Goal: Check status: Check status

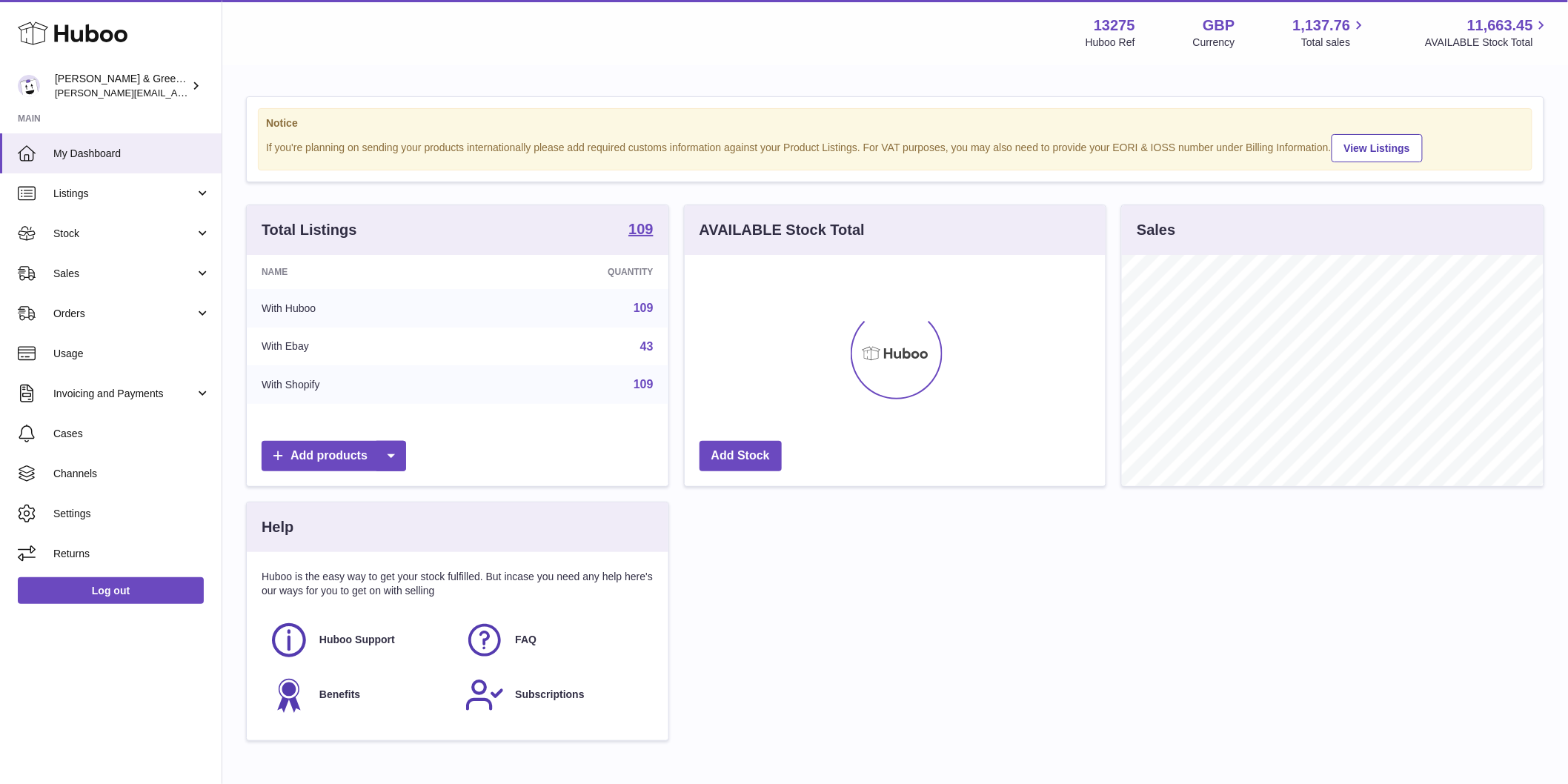
scroll to position [231, 421]
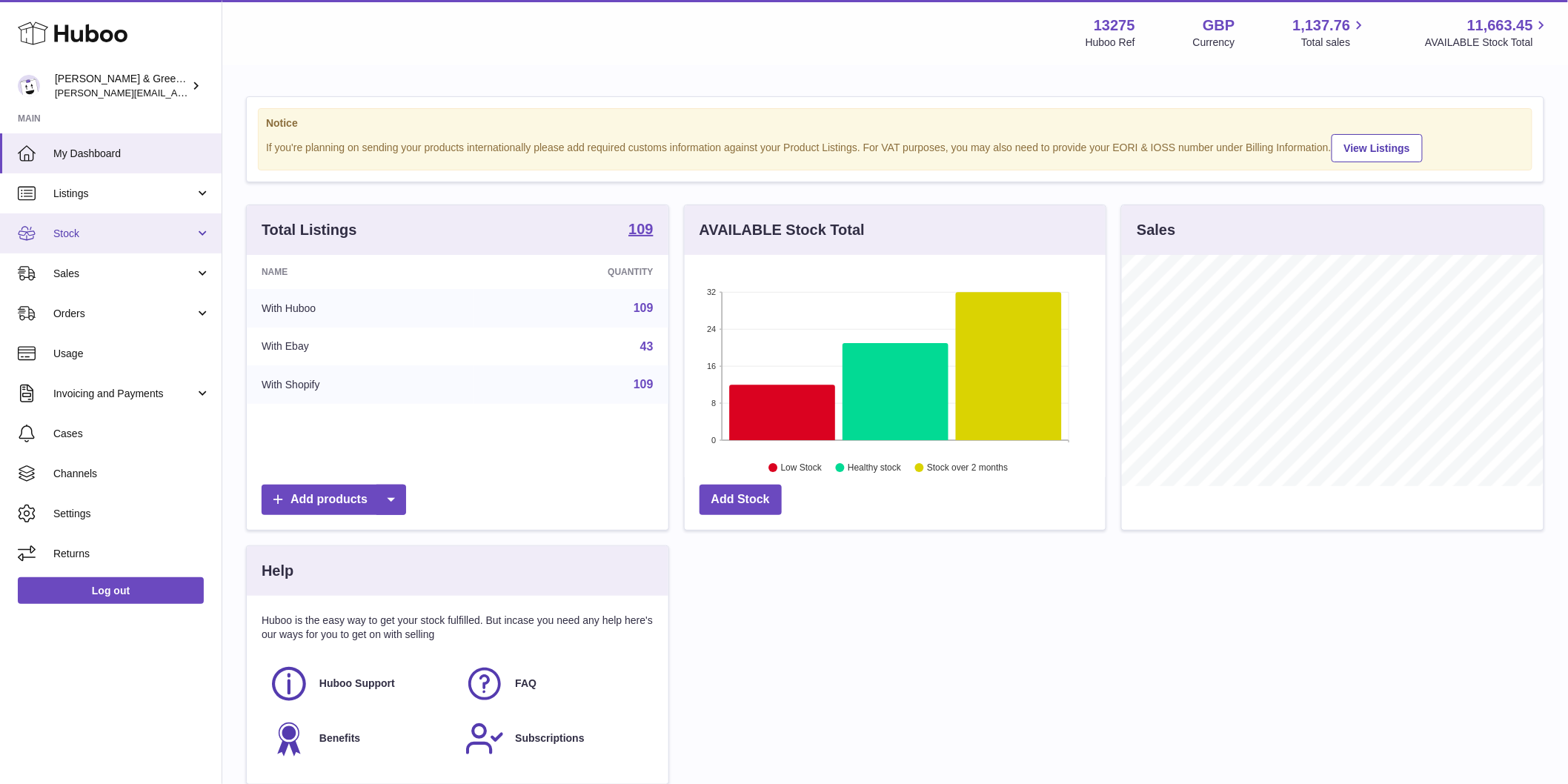
click at [173, 235] on span "Stock" at bounding box center [125, 233] width 142 height 14
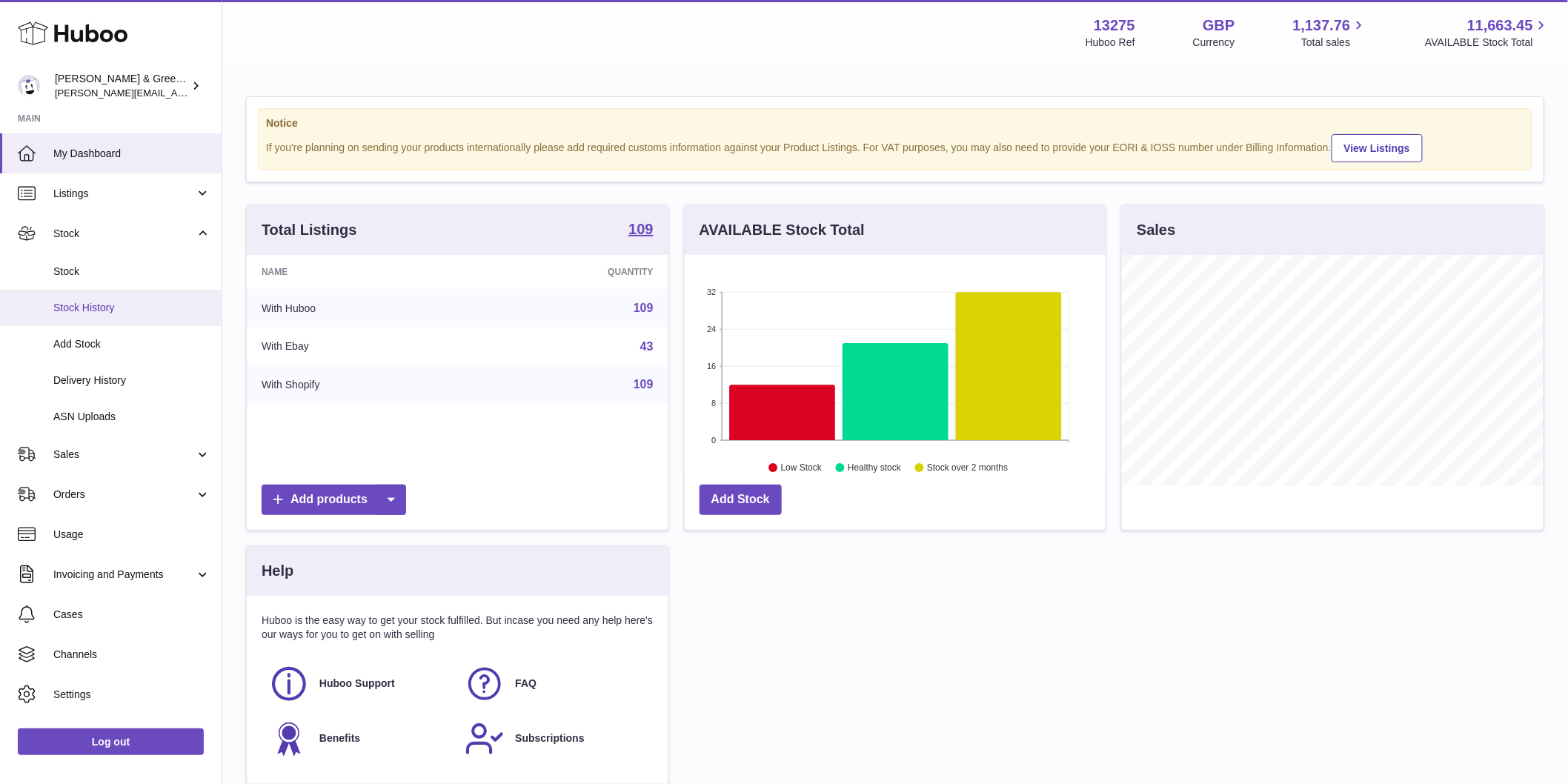
click at [166, 307] on span "Stock History" at bounding box center [132, 307] width 157 height 14
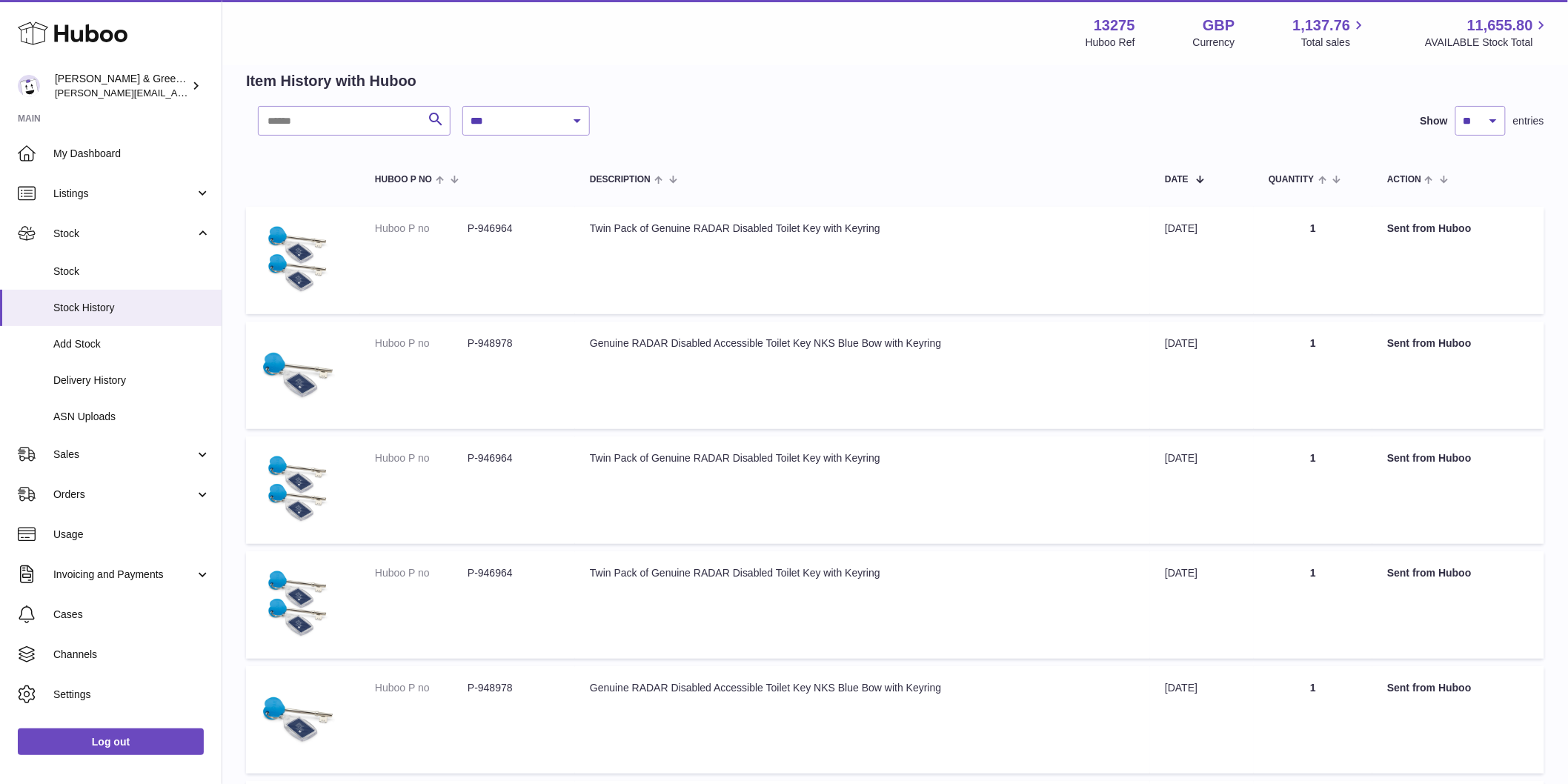
scroll to position [165, 0]
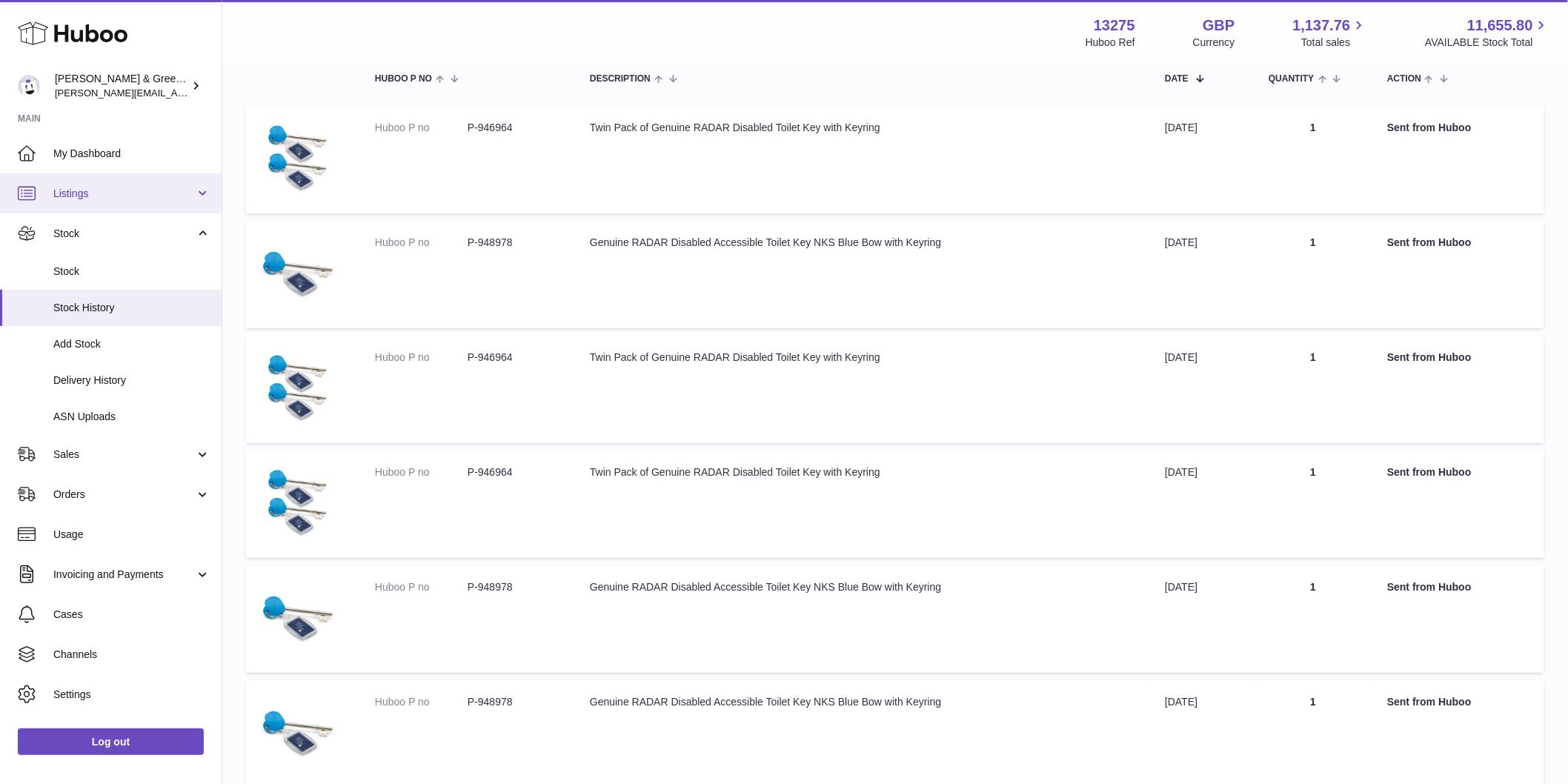
click at [158, 203] on link "Listings" at bounding box center [111, 194] width 222 height 40
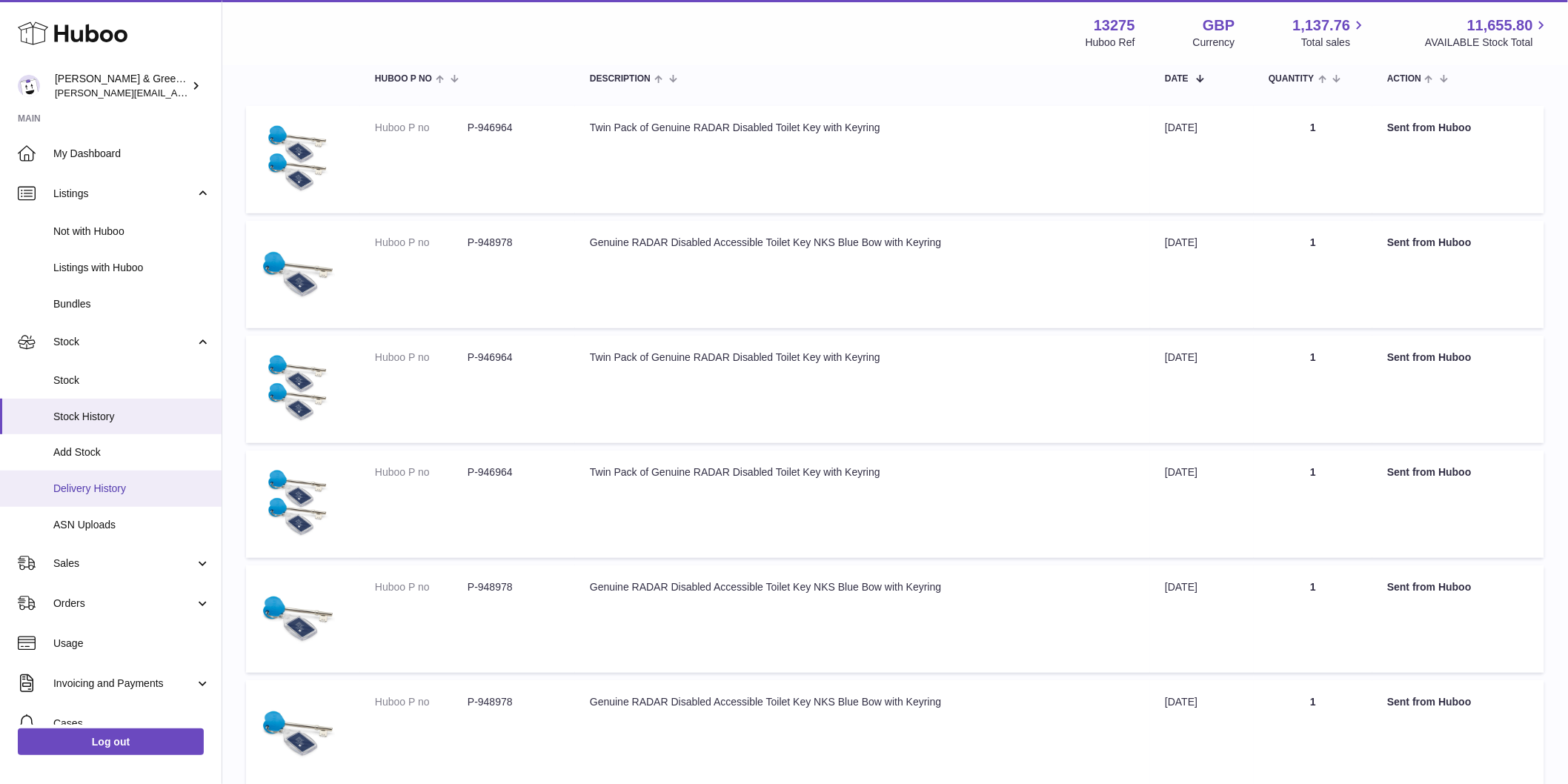
click at [114, 502] on link "Delivery History" at bounding box center [111, 489] width 222 height 36
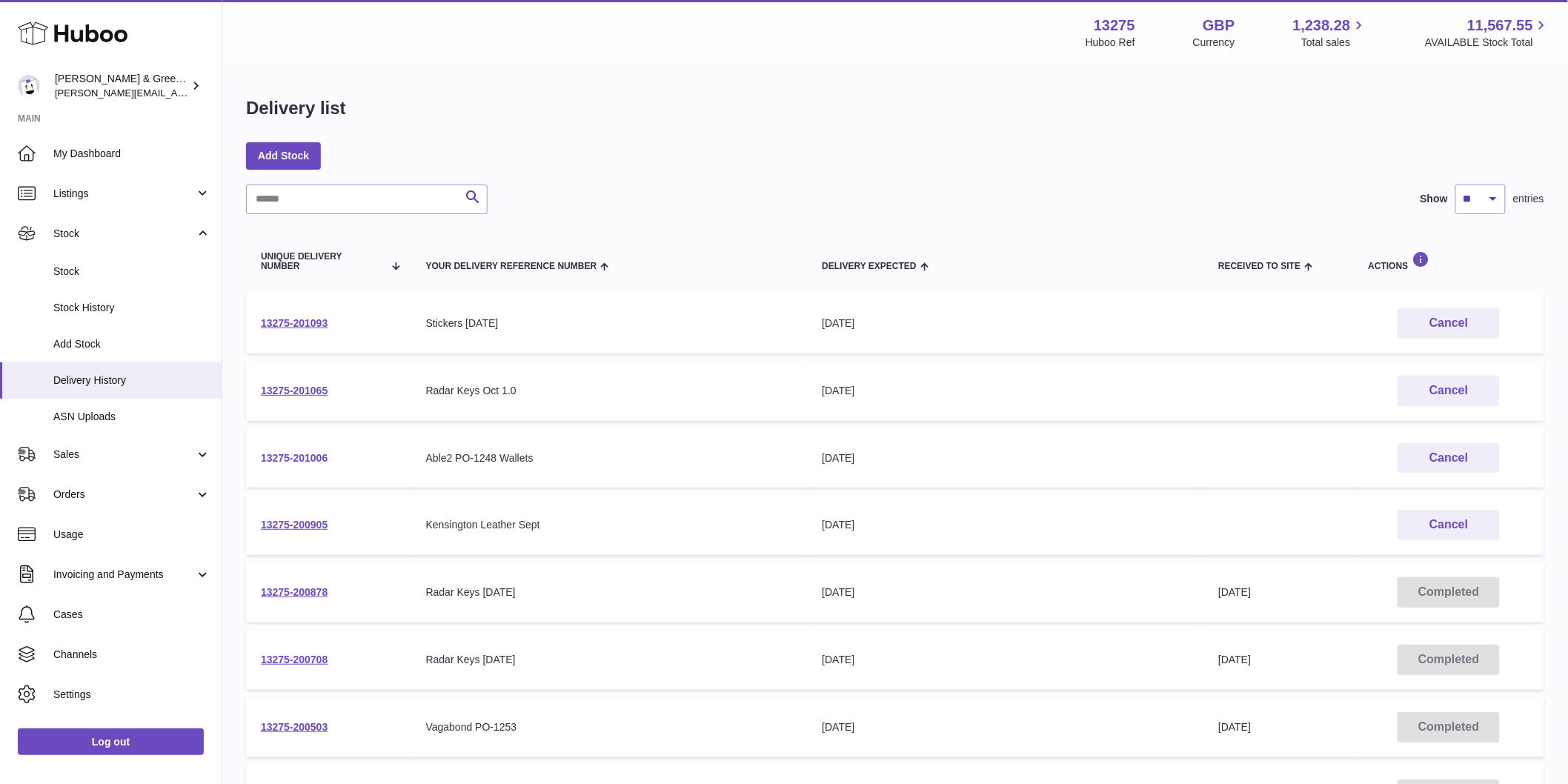
click at [305, 458] on link "13275-201006" at bounding box center [294, 457] width 66 height 12
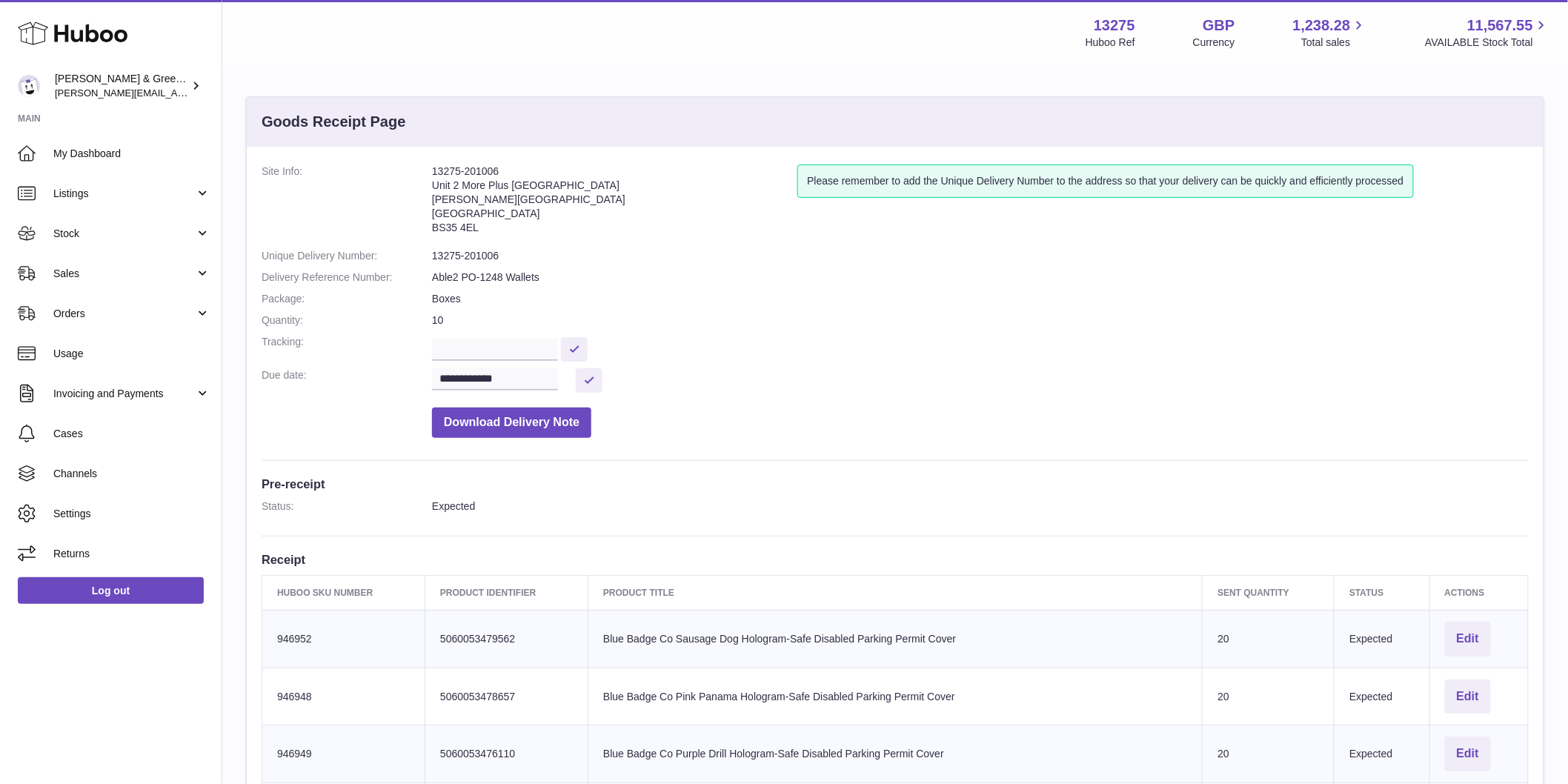
click at [485, 279] on dd "Able2 PO-1248 Wallets" at bounding box center [980, 276] width 1096 height 14
click at [486, 280] on dd "Able2 PO-1248 Wallets" at bounding box center [980, 276] width 1096 height 14
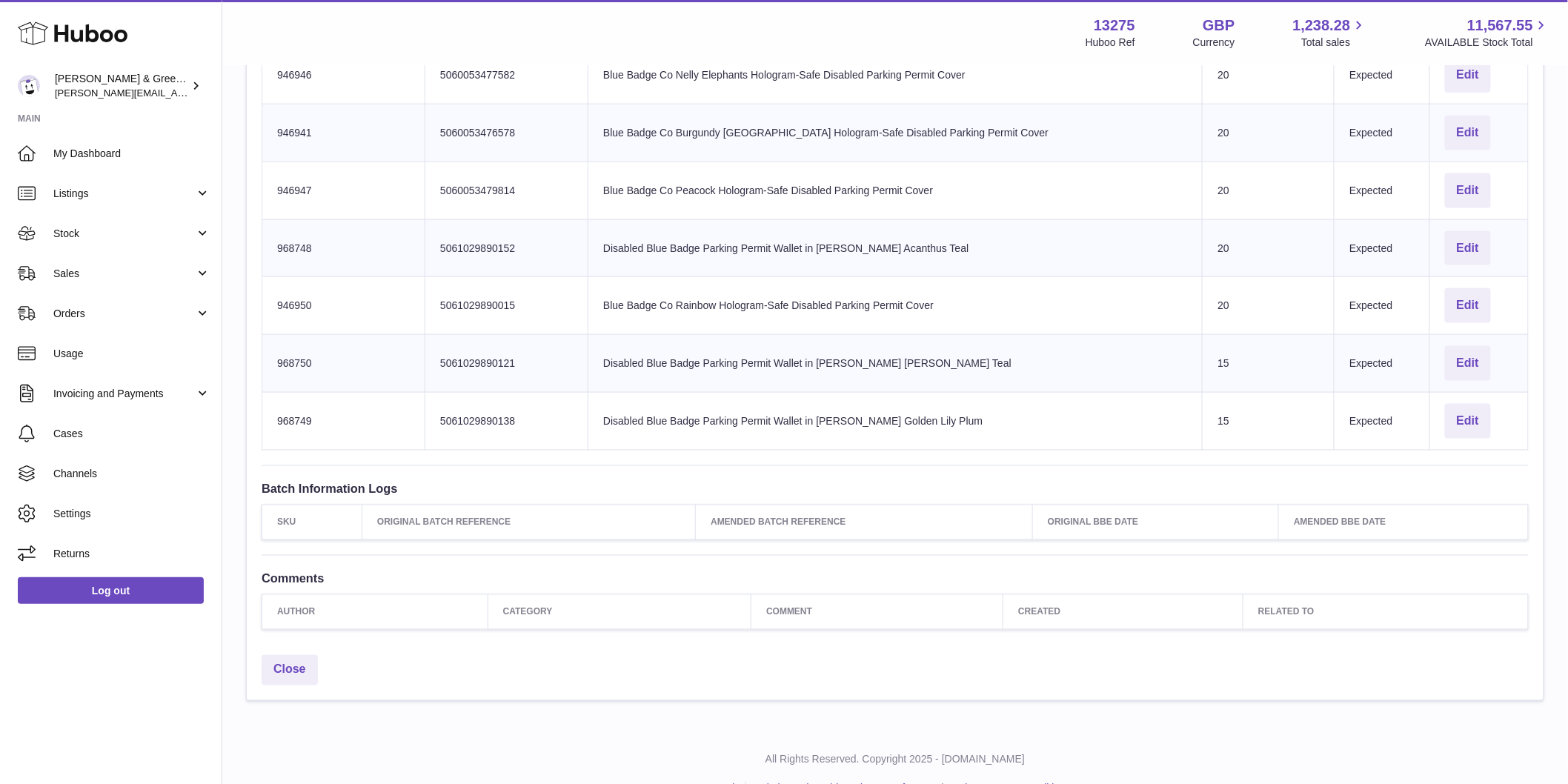
scroll to position [741, 0]
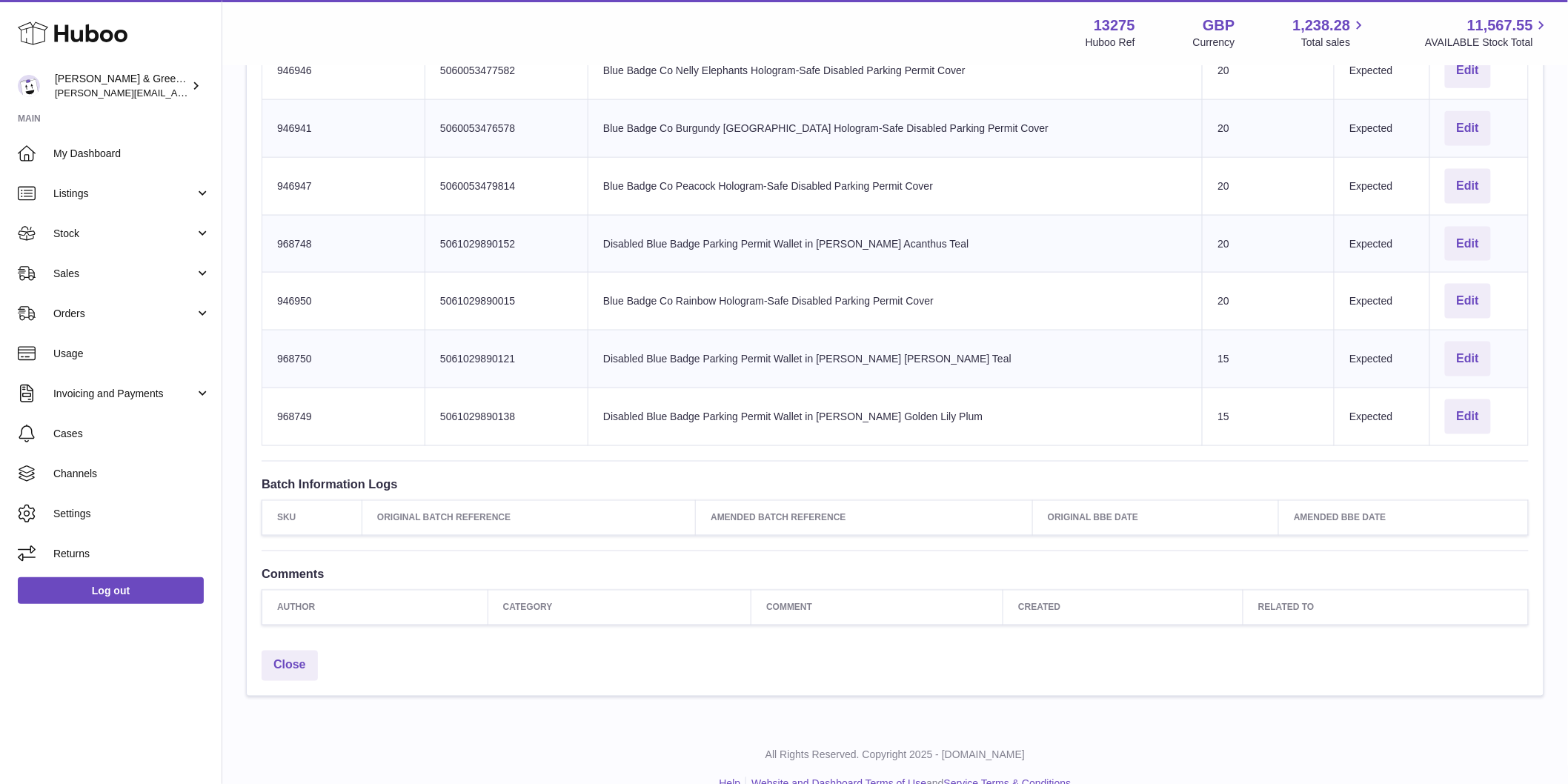
drag, startPoint x: 455, startPoint y: 270, endPoint x: 775, endPoint y: 355, distance: 331.1
click at [775, 355] on tbody "Huboo SKU Number 946952 Client Identifier 5060053479562 Product title Blue Badg…" at bounding box center [895, 157] width 1266 height 577
click at [834, 356] on td "Product title Disabled Blue Badge Parking Permit Wallet in William Morris Mallo…" at bounding box center [895, 360] width 614 height 58
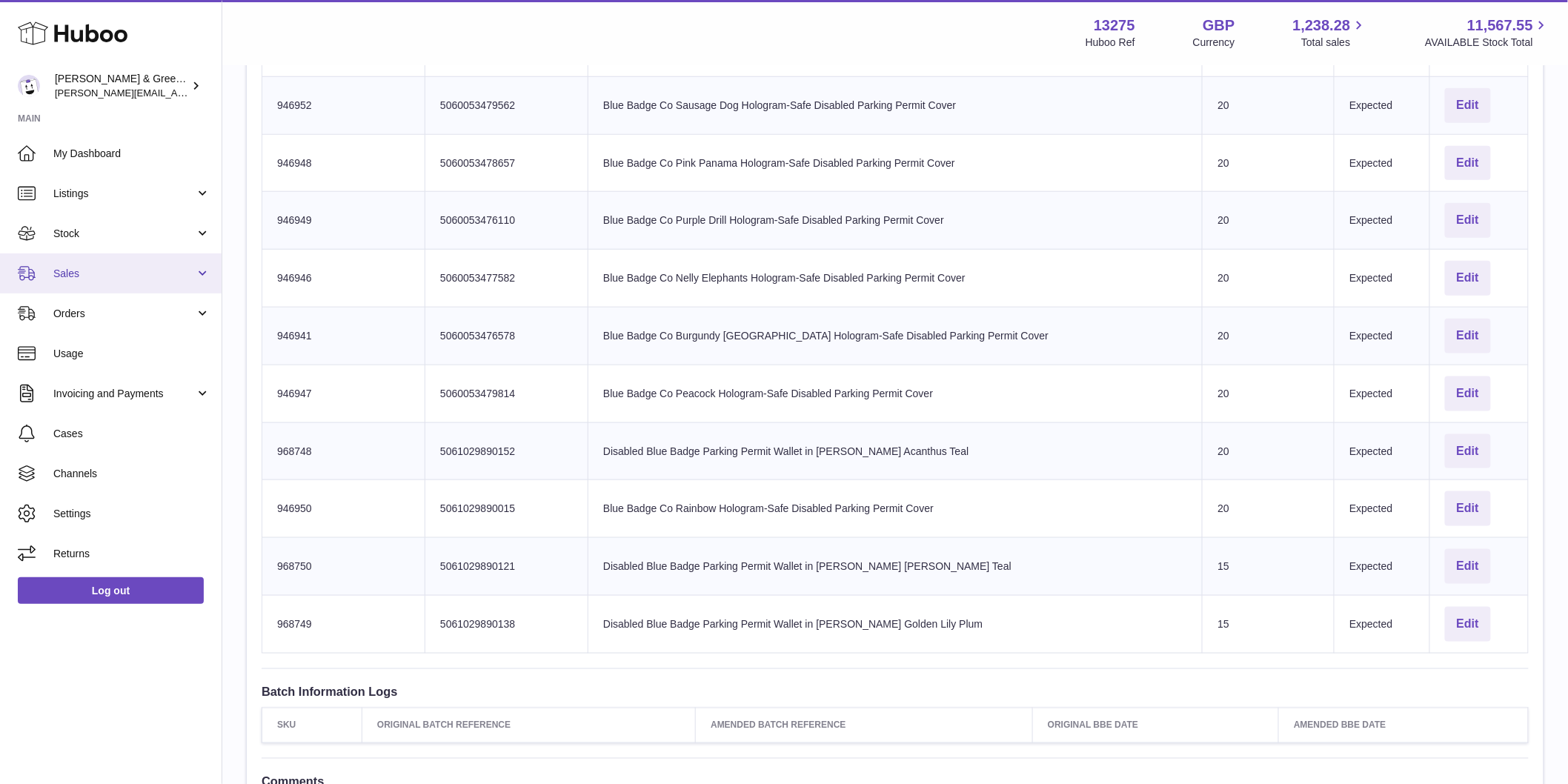
scroll to position [411, 0]
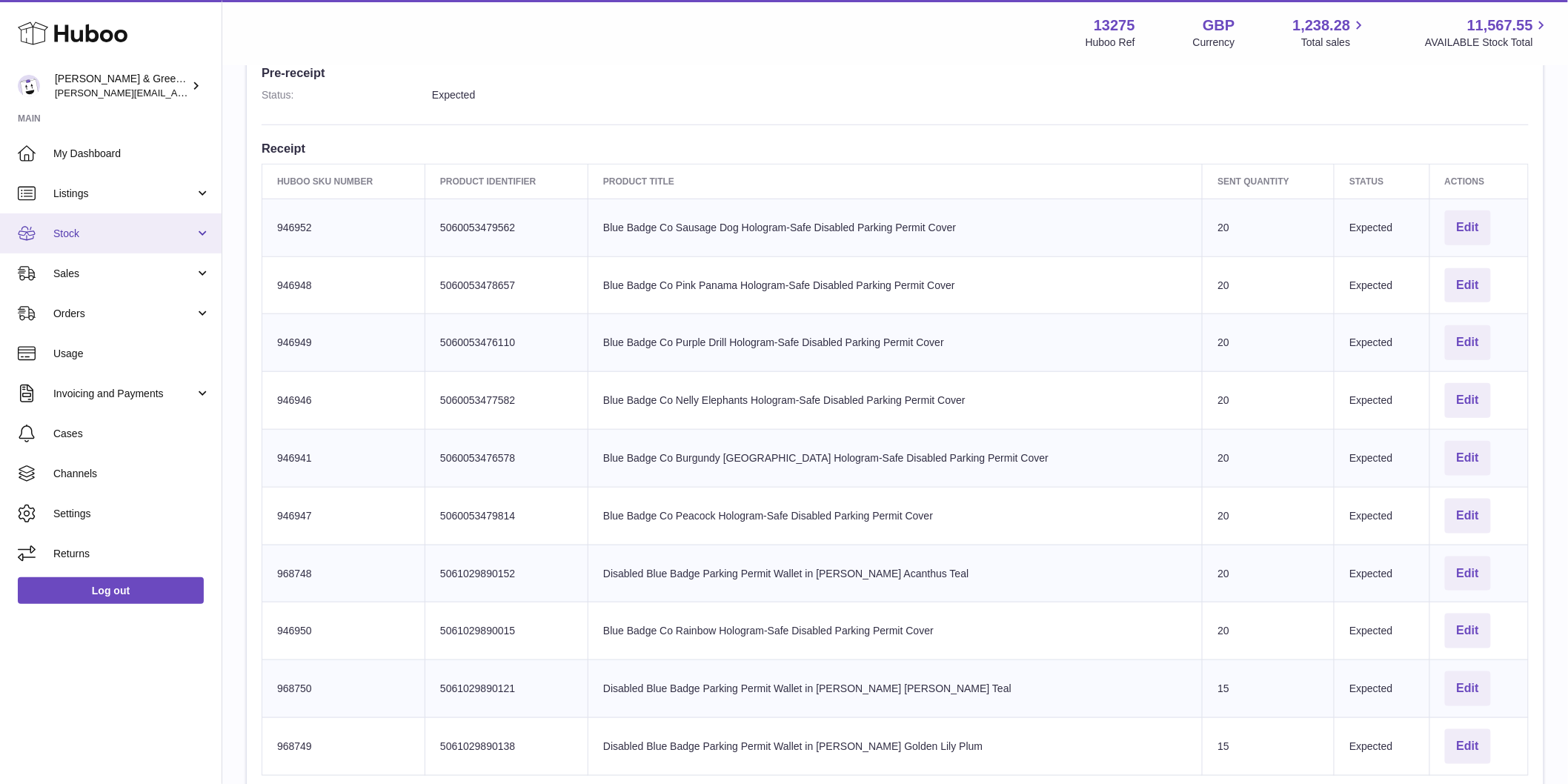
click at [121, 247] on link "Stock" at bounding box center [111, 234] width 222 height 40
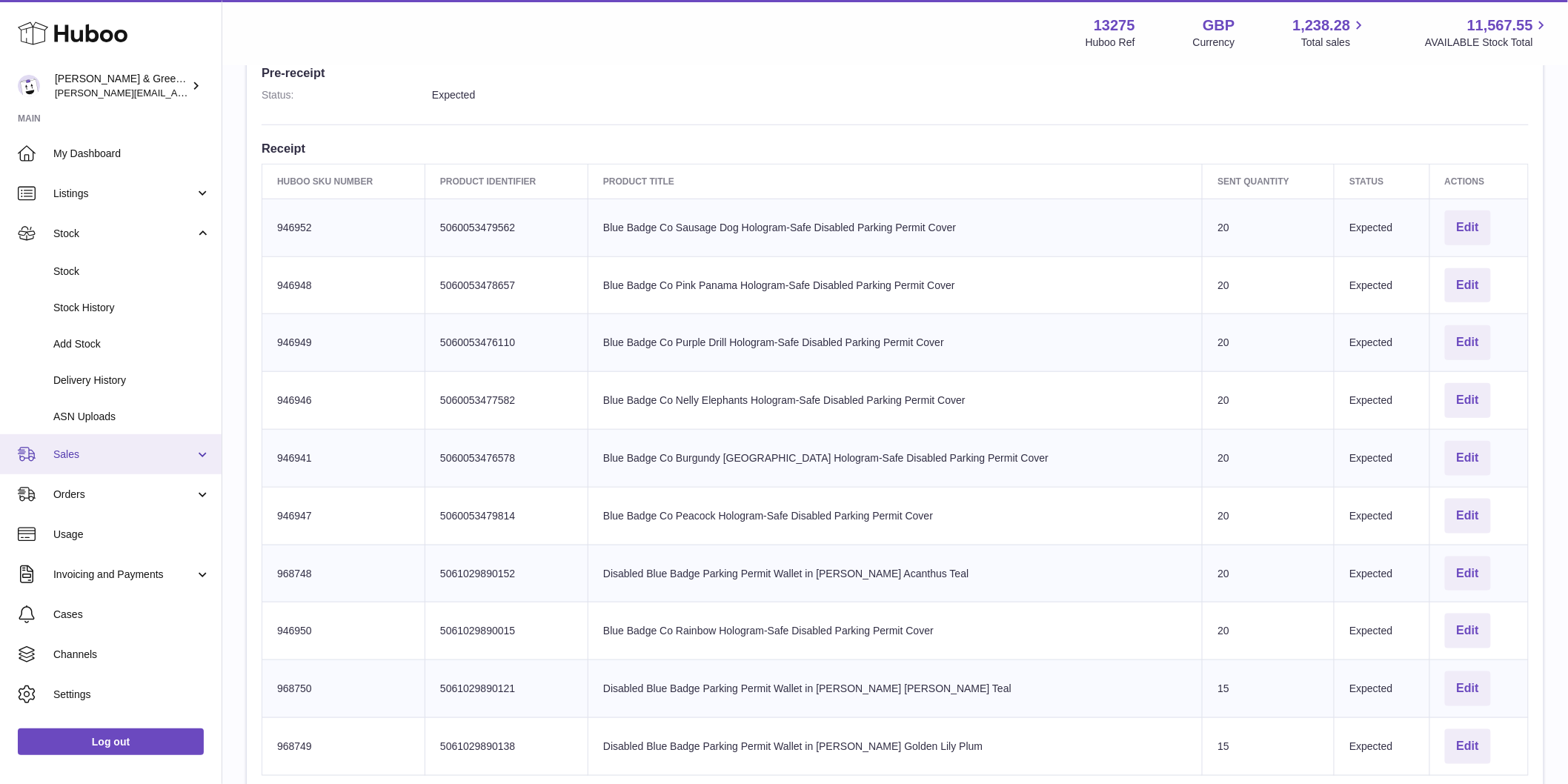
click at [101, 456] on span "Sales" at bounding box center [125, 454] width 142 height 14
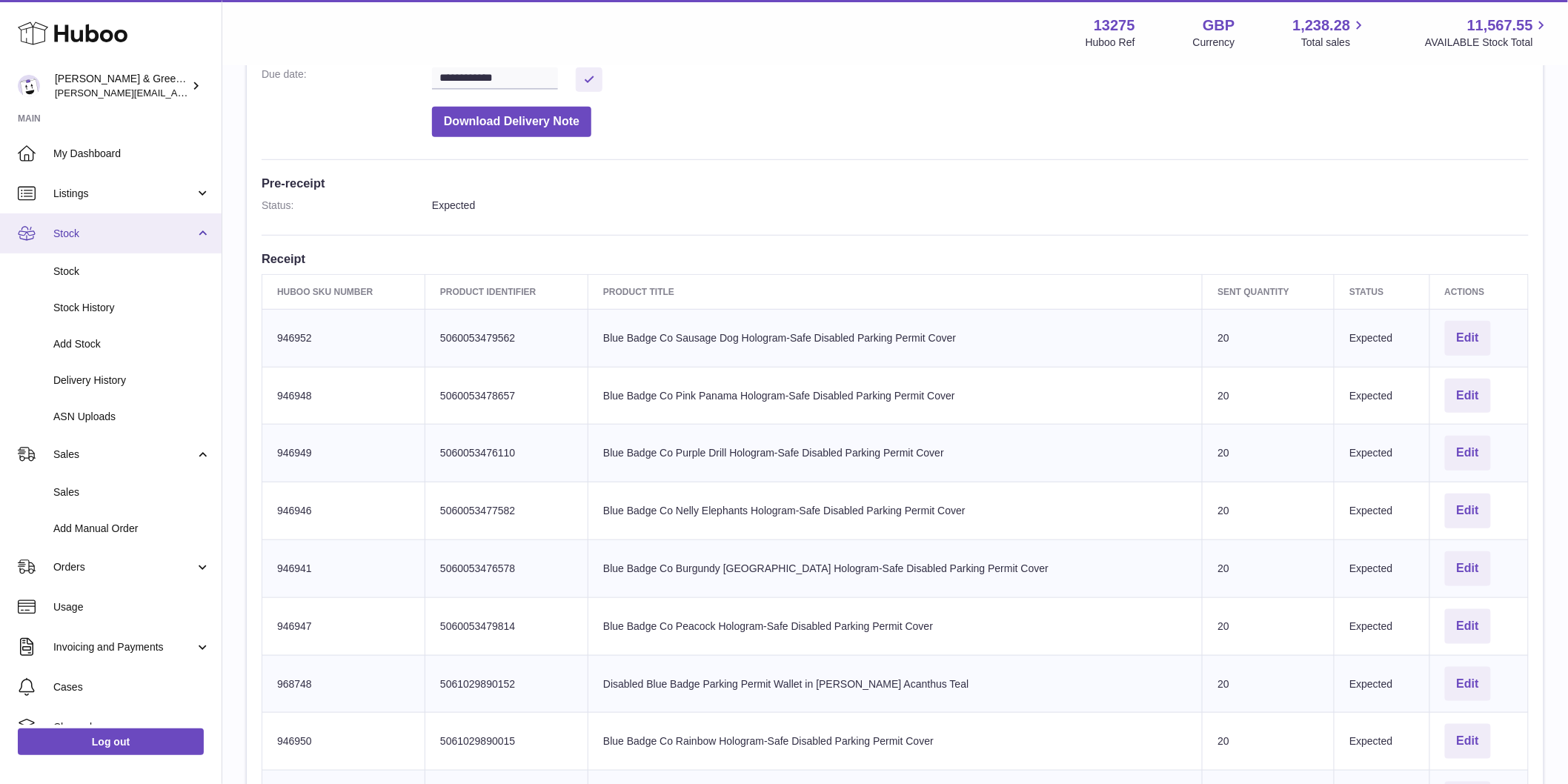
scroll to position [165, 0]
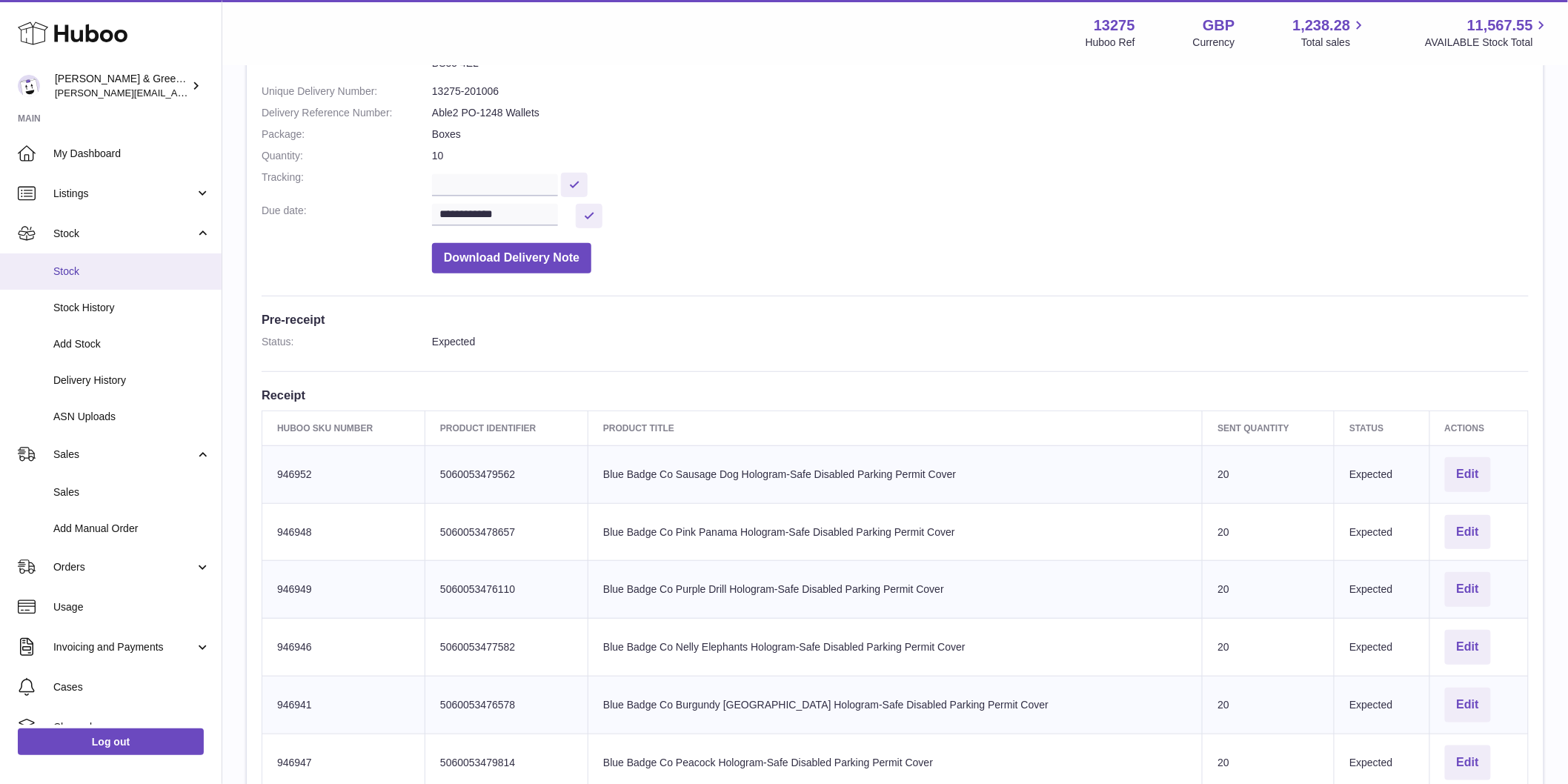
click at [90, 280] on link "Stock" at bounding box center [111, 272] width 222 height 36
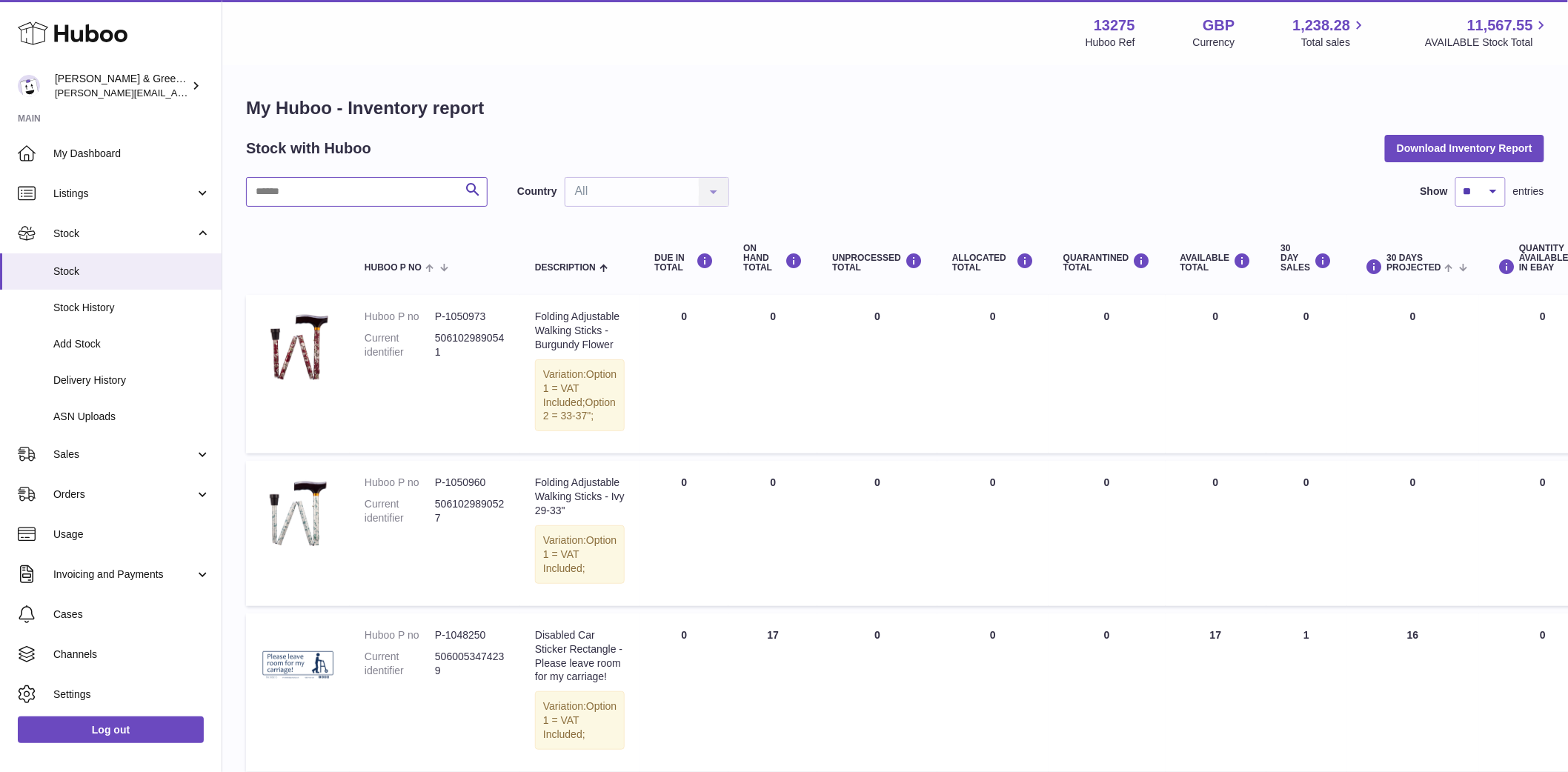
click at [330, 188] on input "text" at bounding box center [367, 192] width 242 height 30
type input "***"
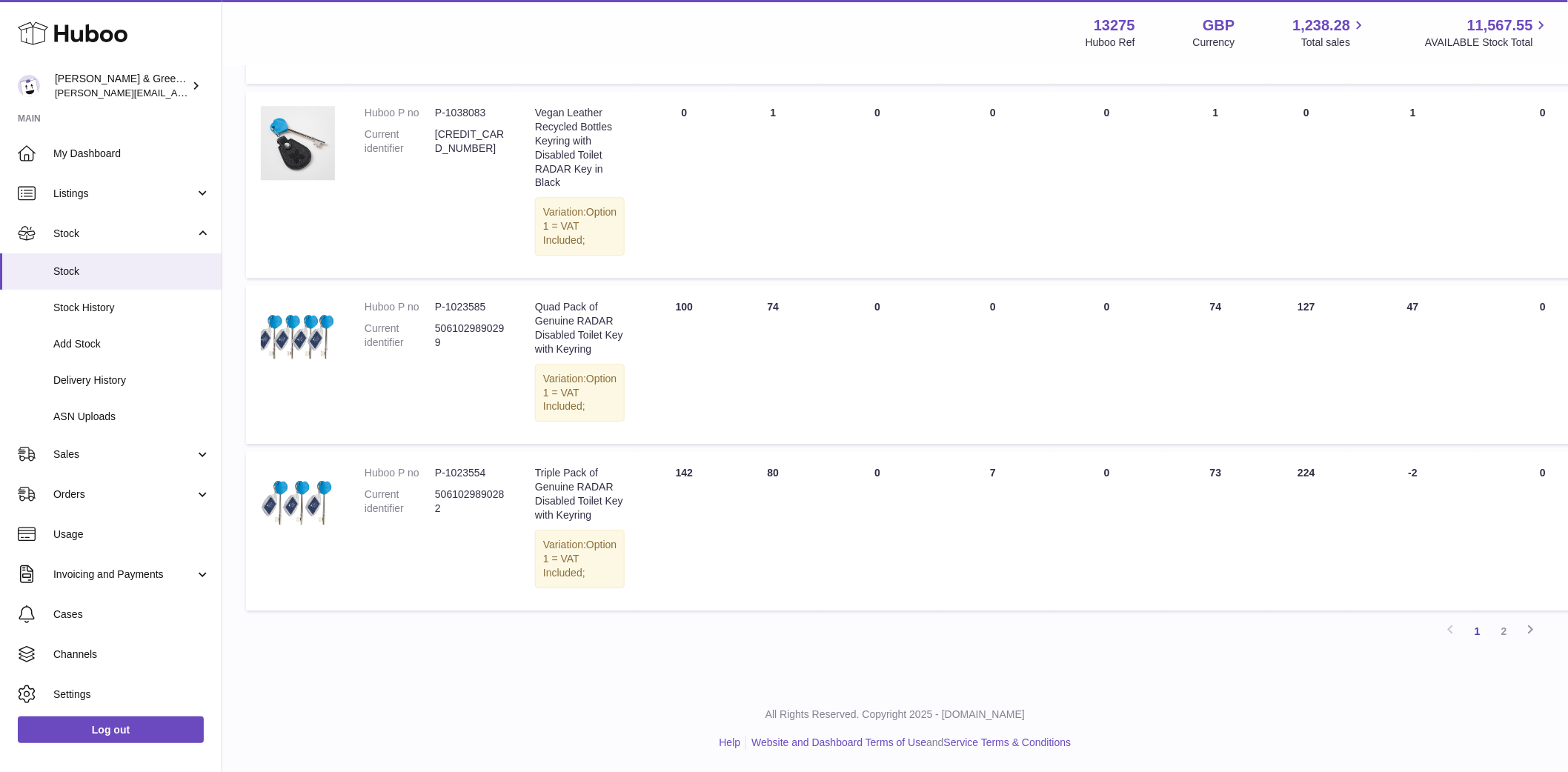
scroll to position [1858, 0]
click at [1496, 632] on link "2" at bounding box center [1503, 631] width 26 height 26
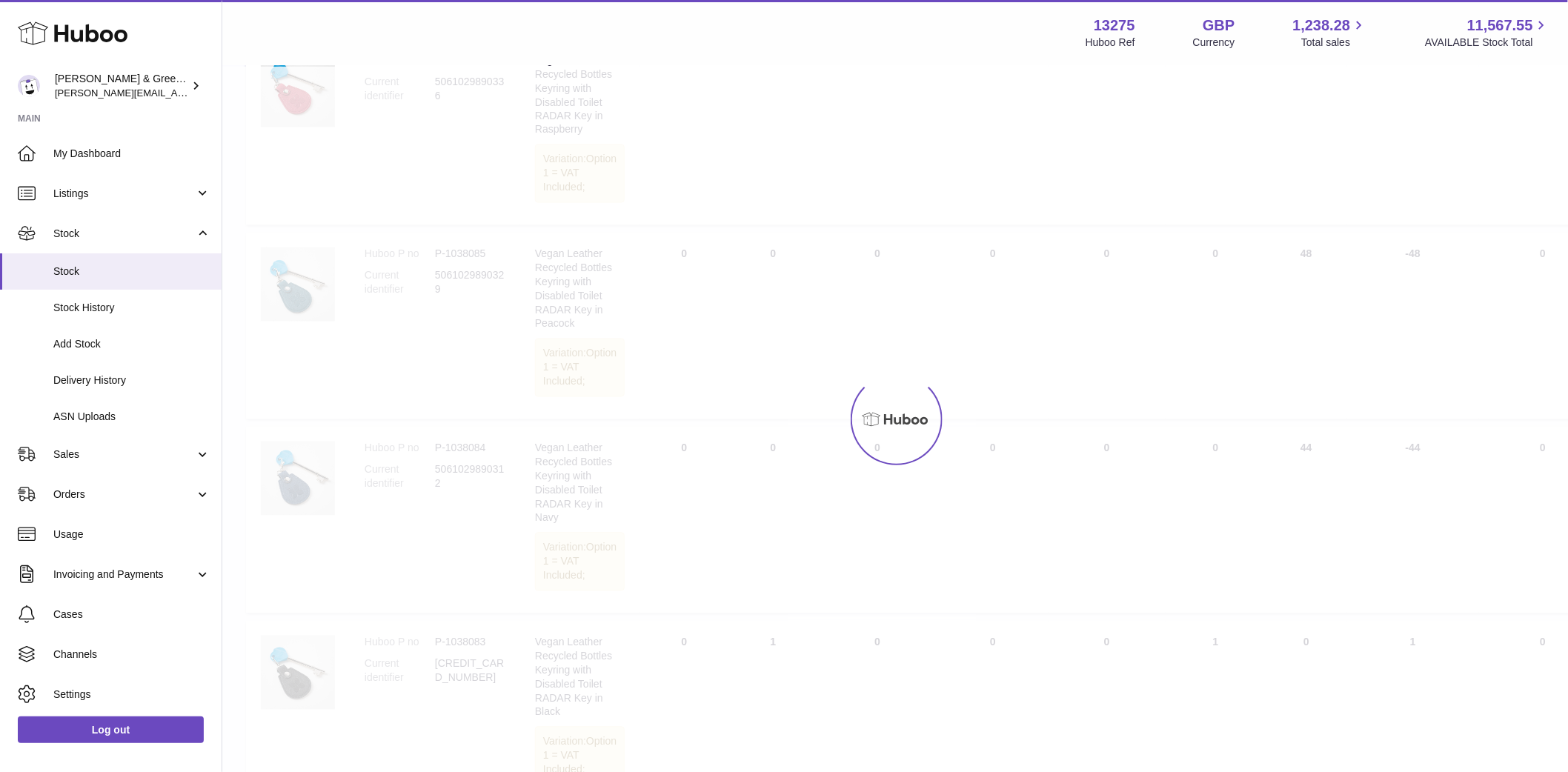
scroll to position [66, 0]
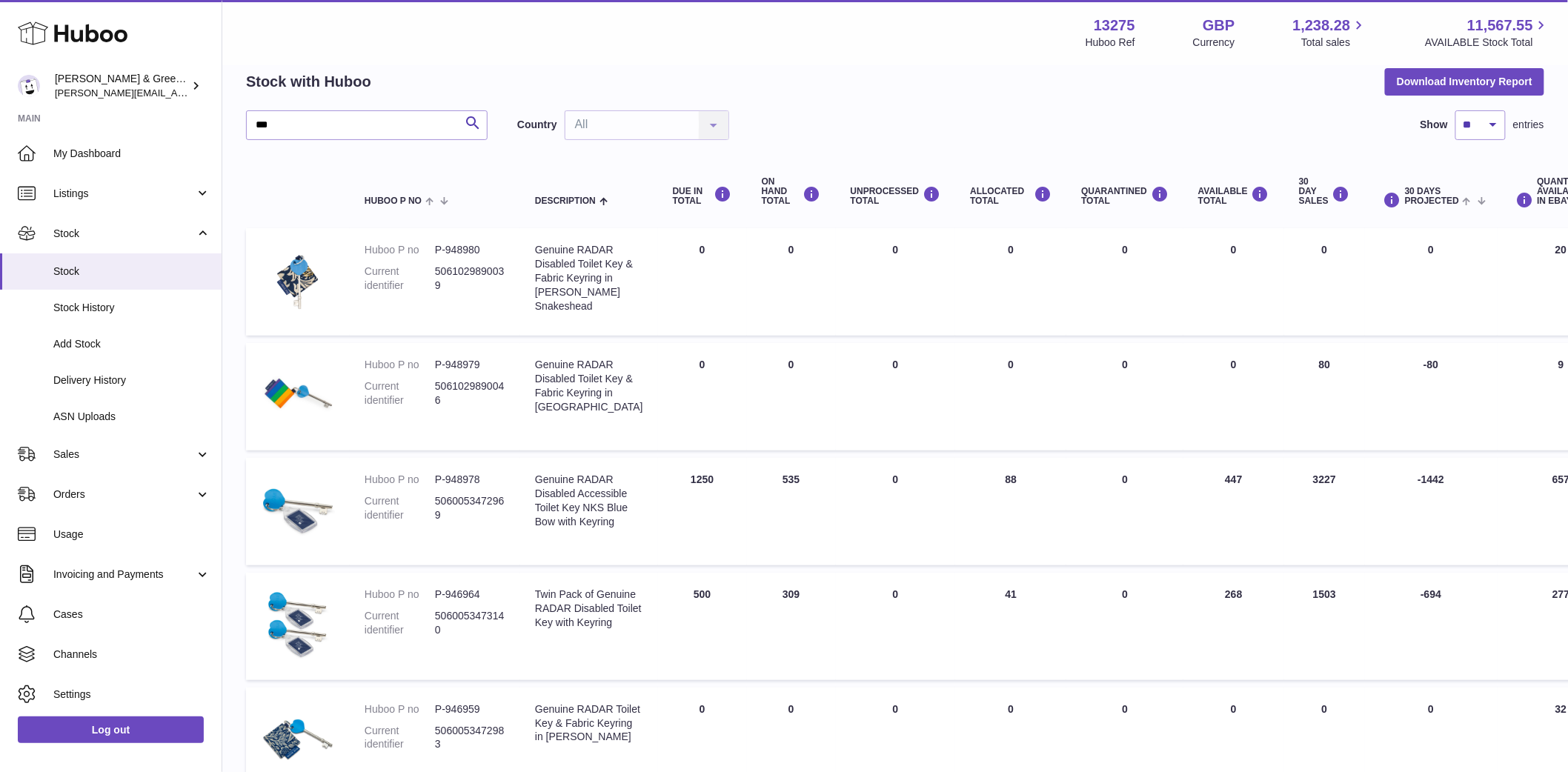
click at [1209, 510] on td "AVAILABLE Total 447" at bounding box center [1233, 512] width 101 height 107
click at [1205, 519] on td "AVAILABLE Total 447" at bounding box center [1233, 512] width 101 height 107
click at [1198, 509] on td "AVAILABLE Total 447" at bounding box center [1233, 512] width 101 height 107
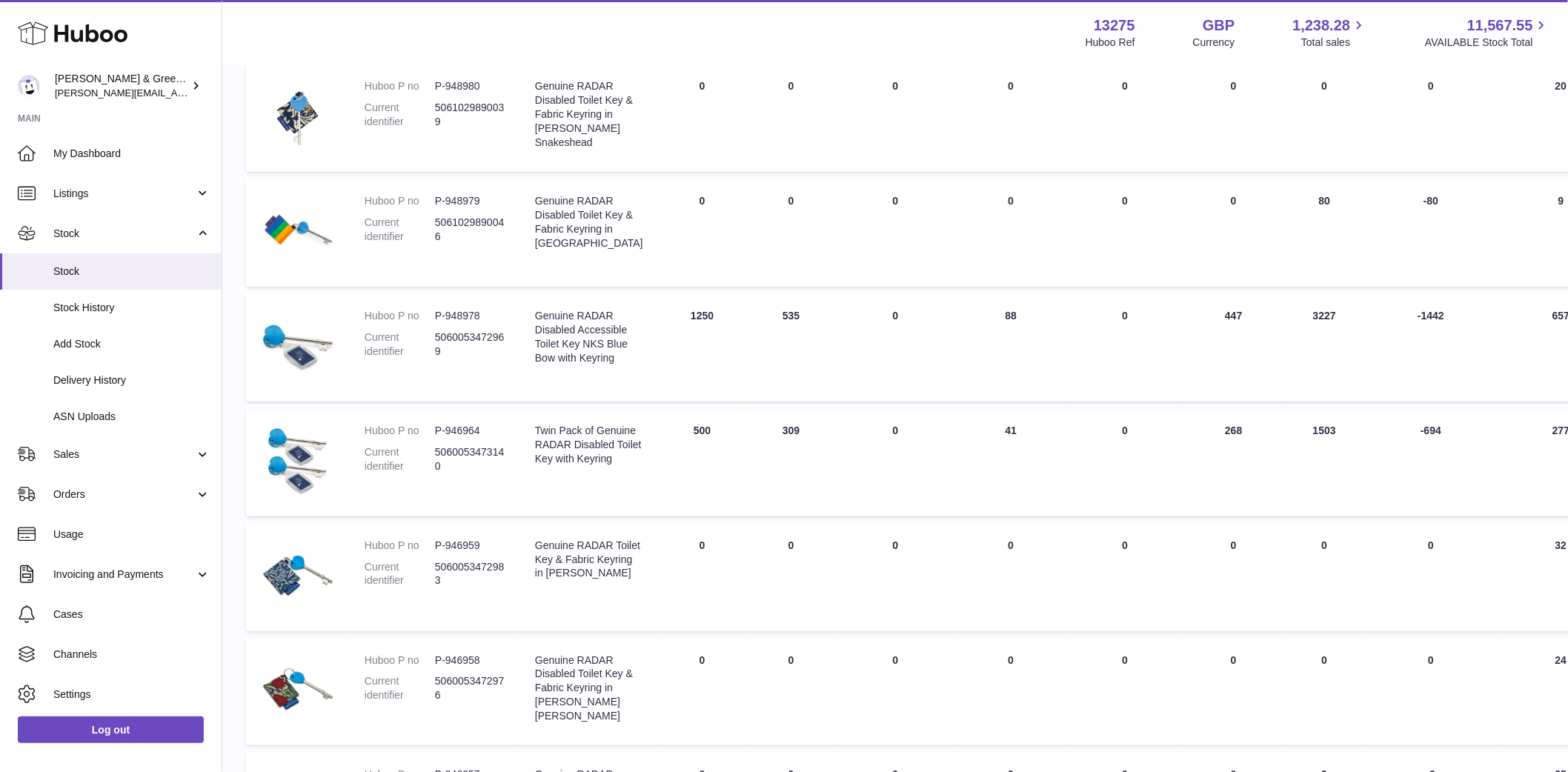
scroll to position [231, 0]
click at [1192, 350] on td "AVAILABLE Total 447" at bounding box center [1233, 347] width 101 height 107
click at [86, 463] on link "Sales" at bounding box center [111, 455] width 222 height 40
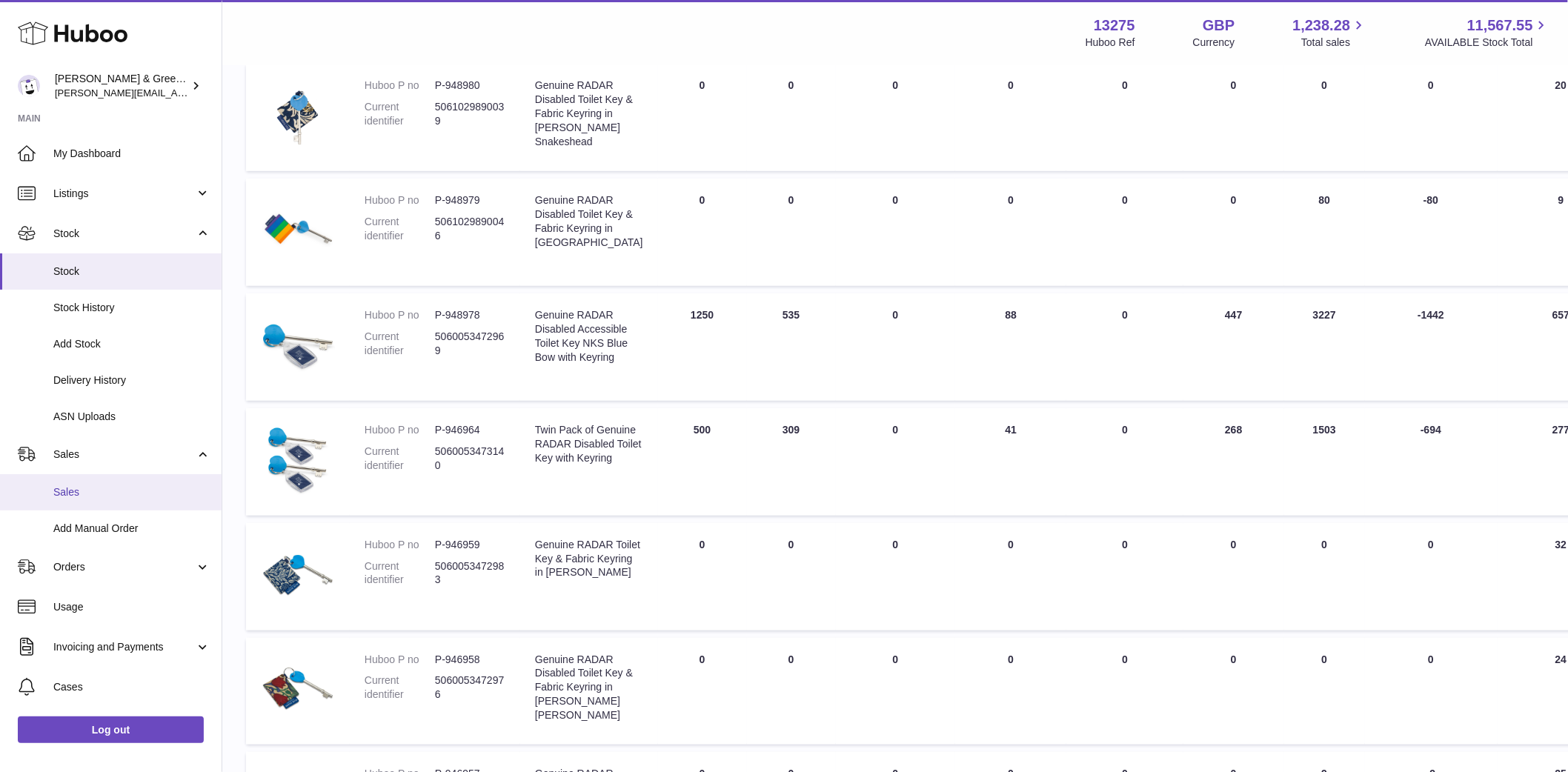
click at [91, 478] on link "Sales" at bounding box center [111, 493] width 222 height 36
click at [96, 484] on link "Sales" at bounding box center [111, 493] width 222 height 36
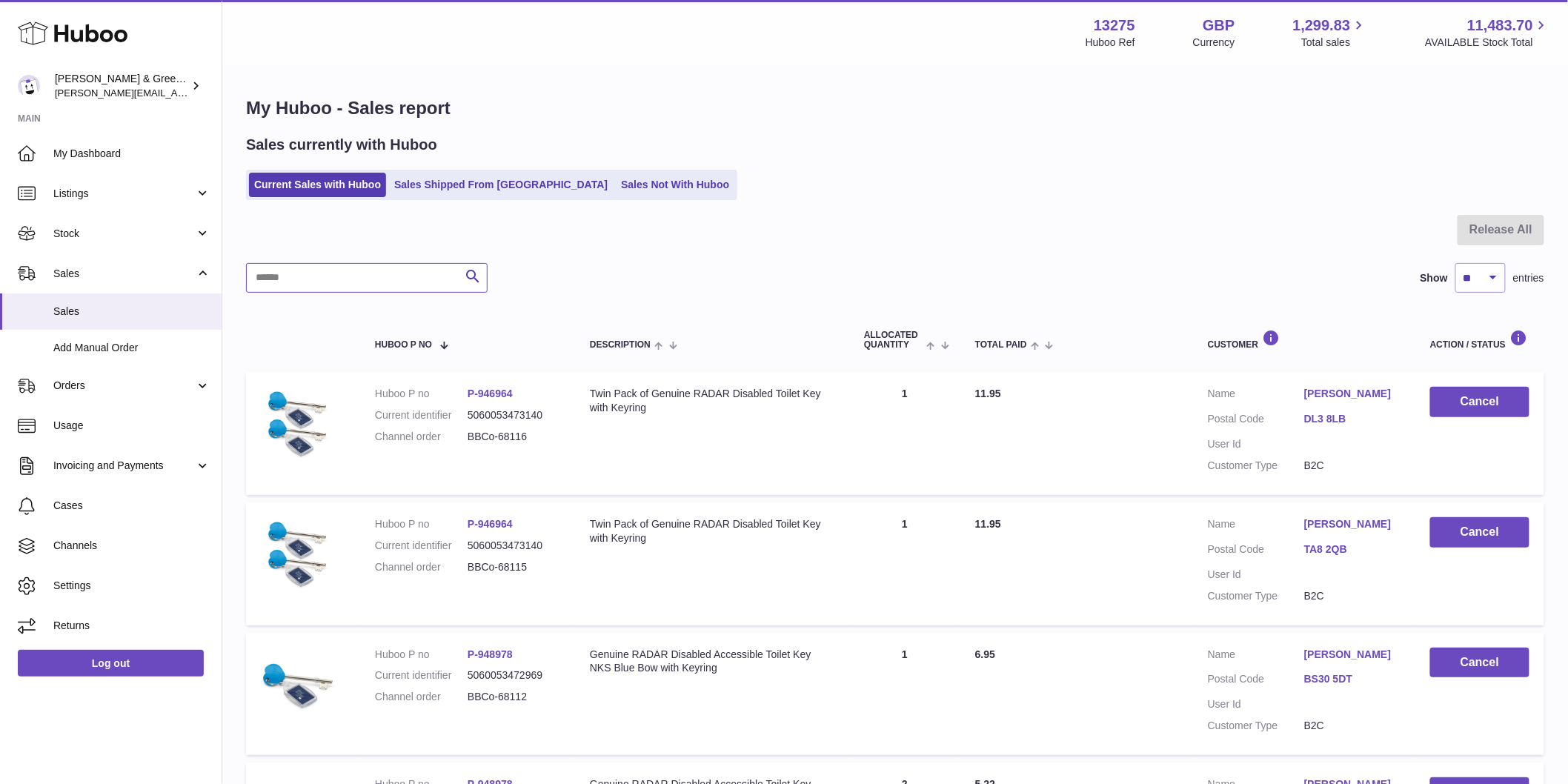
click at [321, 290] on input "text" at bounding box center [367, 277] width 242 height 30
paste input "**********"
type input "**********"
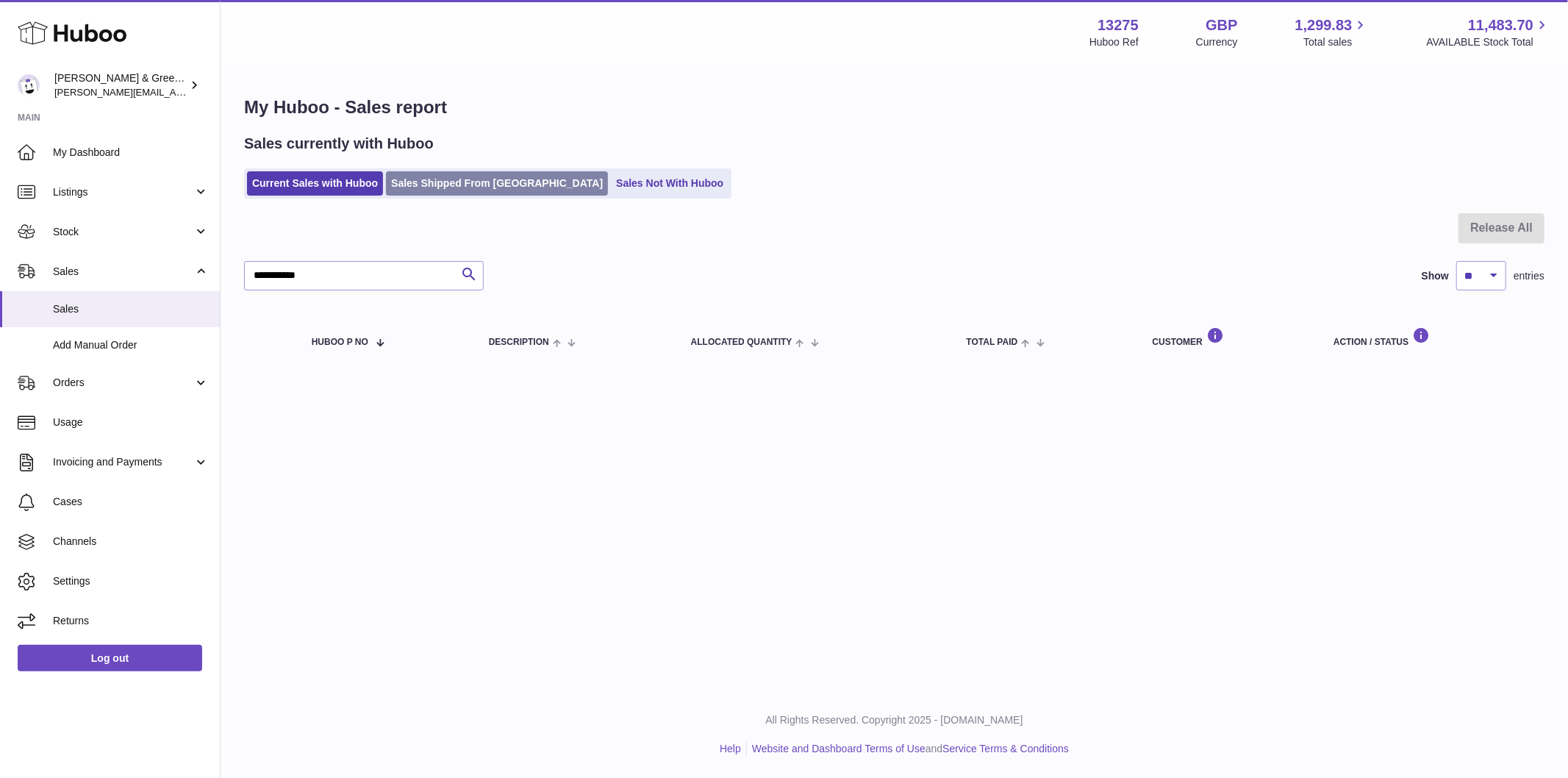
click at [438, 186] on link "Sales Shipped From [GEOGRAPHIC_DATA]" at bounding box center [497, 183] width 222 height 24
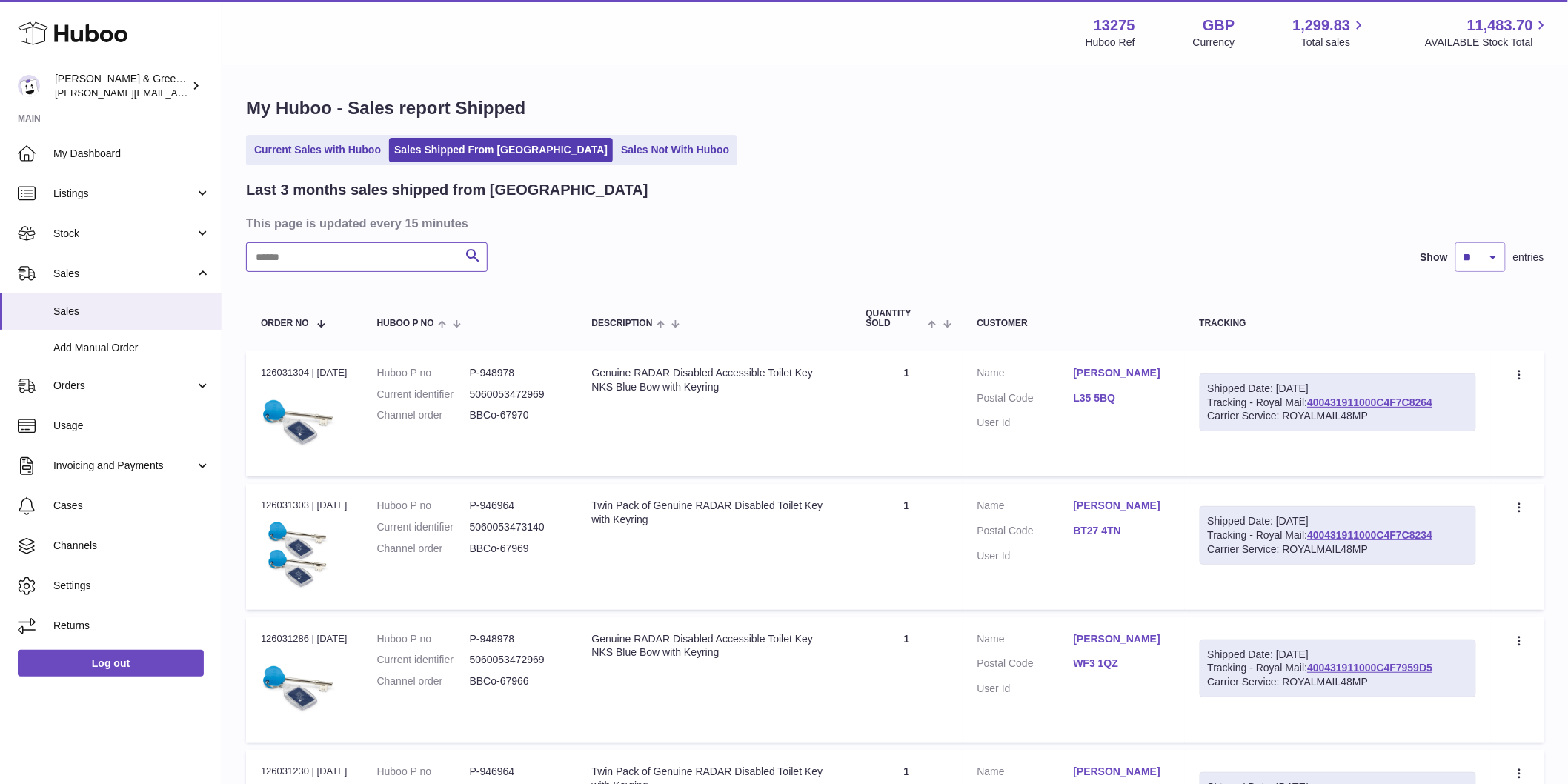
click at [438, 263] on input "text" at bounding box center [367, 257] width 242 height 30
paste input "**********"
type input "**********"
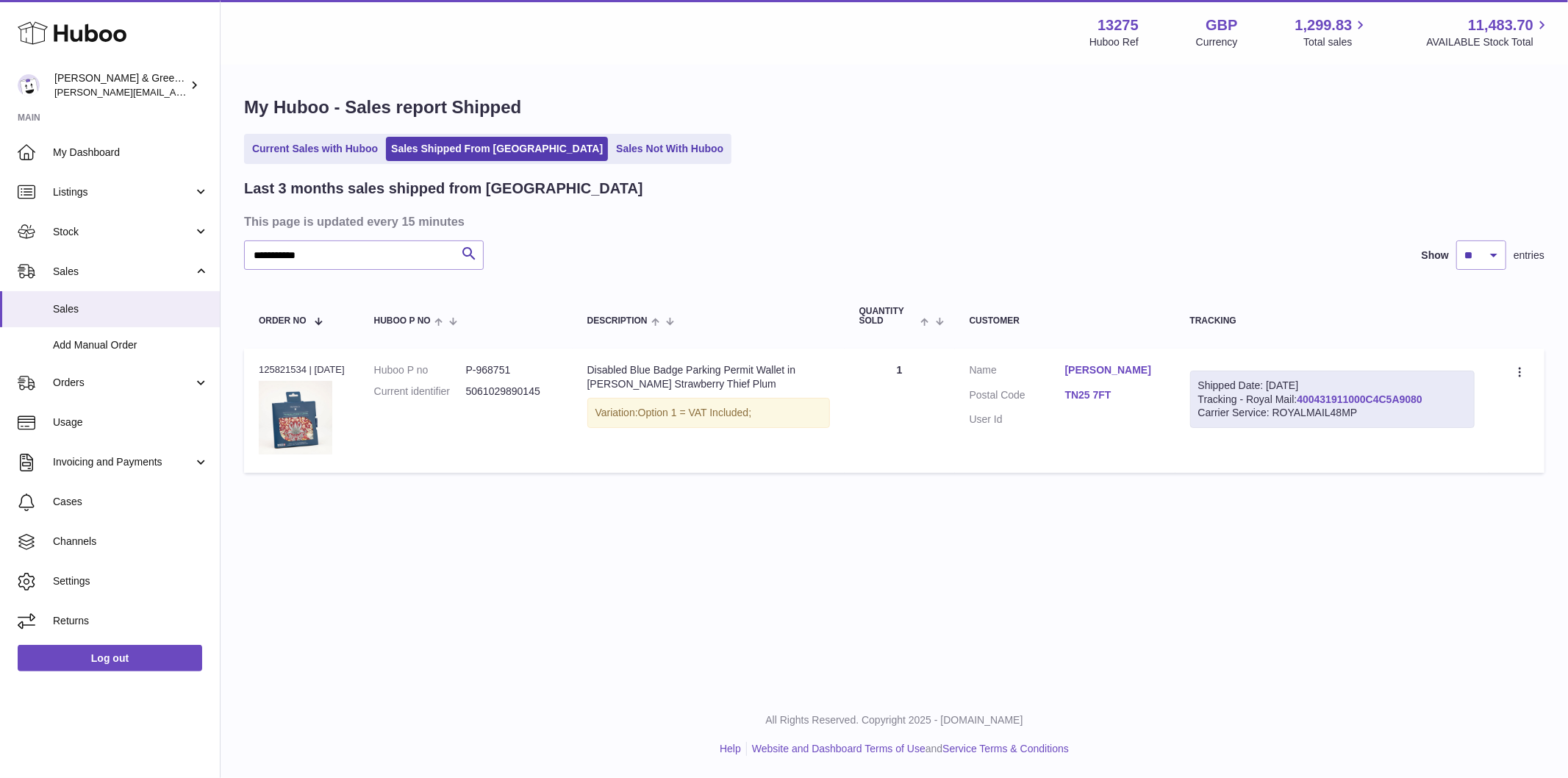
drag, startPoint x: 1439, startPoint y: 393, endPoint x: 1305, endPoint y: 400, distance: 134.2
click at [1305, 400] on div "Shipped Date: [DATE] Tracking - Royal Mail: 400431911000C4C5A9080 Carrier Servi…" at bounding box center [1333, 400] width 285 height 58
copy link "400431911000C4C5A9080"
click at [1330, 394] on link "400431911000C4C5A9080" at bounding box center [1360, 399] width 125 height 12
